Goal: Task Accomplishment & Management: Use online tool/utility

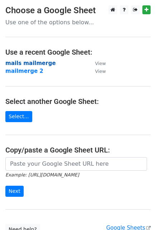
click at [30, 62] on strong "mails mailmerge" at bounding box center [30, 63] width 50 height 6
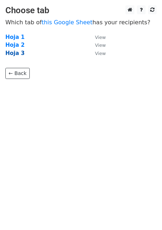
click at [19, 55] on strong "Hoja 3" at bounding box center [14, 53] width 19 height 6
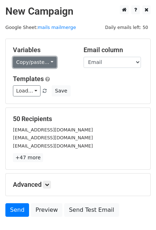
click at [41, 64] on link "Copy/paste..." at bounding box center [35, 62] width 44 height 11
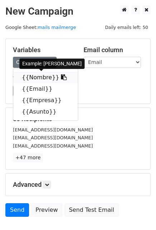
click at [35, 78] on link "{{Nombre}}" at bounding box center [45, 77] width 64 height 11
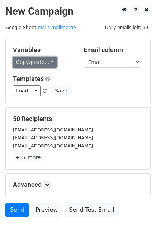
click at [24, 59] on link "Copy/paste..." at bounding box center [35, 62] width 44 height 11
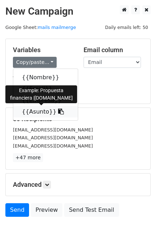
click at [29, 114] on link "{{Asunto}}" at bounding box center [45, 111] width 64 height 11
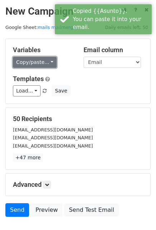
click at [40, 64] on link "Copy/paste..." at bounding box center [35, 62] width 44 height 11
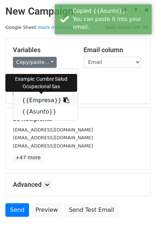
click at [39, 104] on link "{{Empresa}}" at bounding box center [45, 100] width 64 height 11
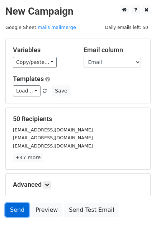
click at [21, 205] on link "Send" at bounding box center [17, 211] width 24 height 14
